Goal: Find specific page/section: Find specific page/section

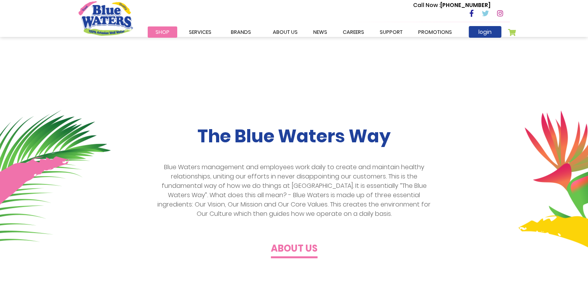
scroll to position [155, 0]
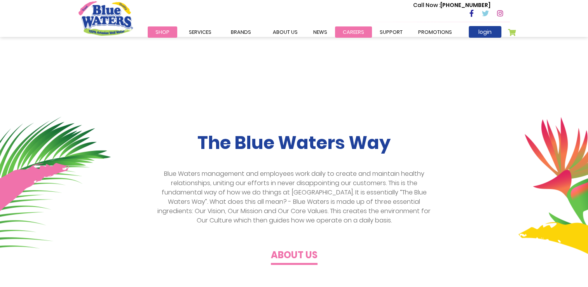
click at [346, 31] on link "careers" at bounding box center [353, 31] width 37 height 11
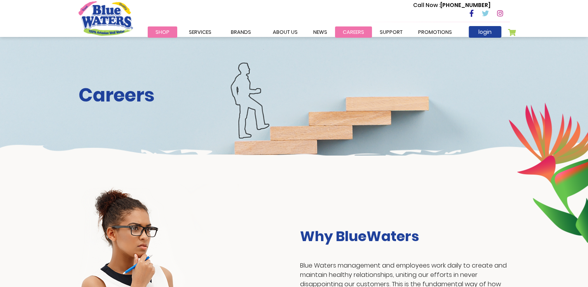
click at [354, 29] on link "careers" at bounding box center [353, 31] width 37 height 11
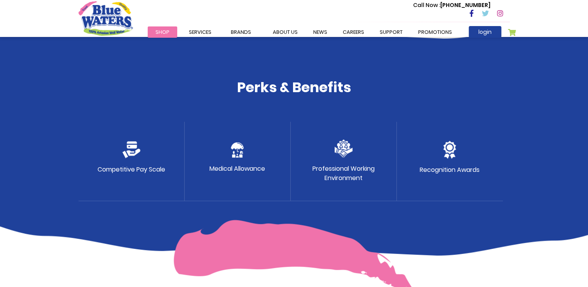
scroll to position [389, 0]
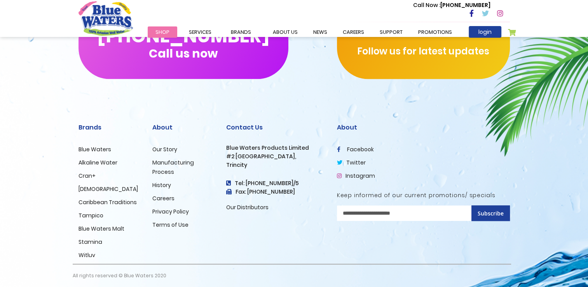
scroll to position [789, 0]
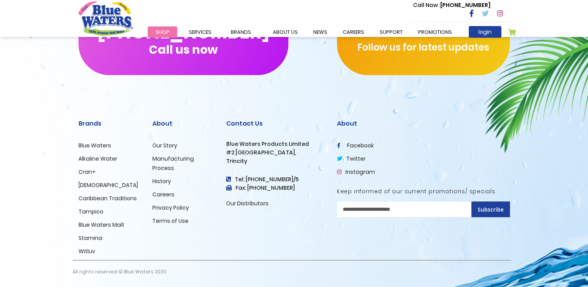
click at [161, 192] on link "Careers" at bounding box center [163, 194] width 22 height 8
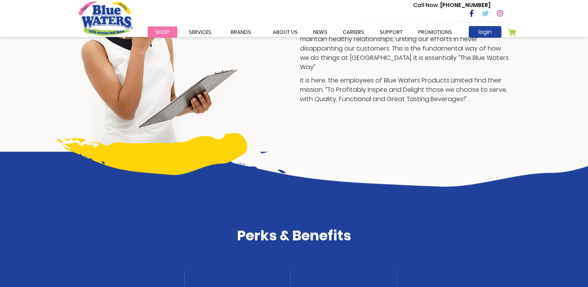
scroll to position [233, 0]
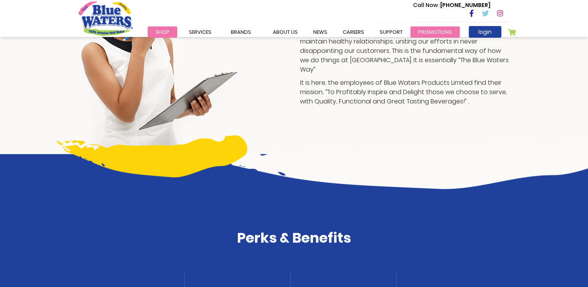
click at [421, 30] on link "Promotions" at bounding box center [434, 31] width 49 height 11
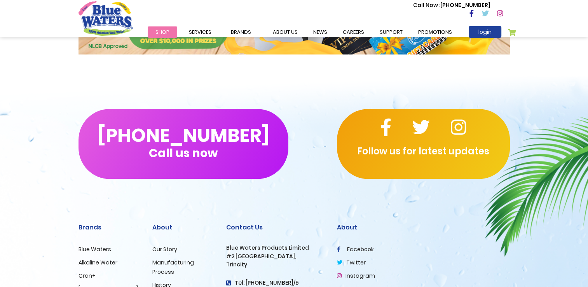
scroll to position [461, 0]
